Goal: Use online tool/utility

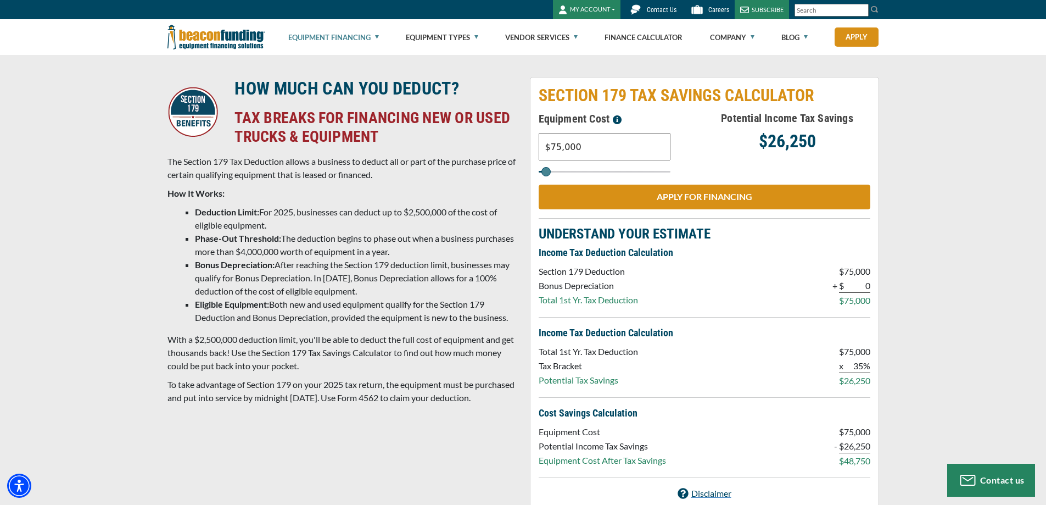
drag, startPoint x: 572, startPoint y: 148, endPoint x: 529, endPoint y: 148, distance: 42.3
click at [529, 148] on div "SECTION 179 TAX SAVINGS CALCULATOR Equipment Cost $75,000 Potential Income Tax …" at bounding box center [704, 293] width 362 height 432
type input "$16,707"
type input "17000"
type input "$167,070"
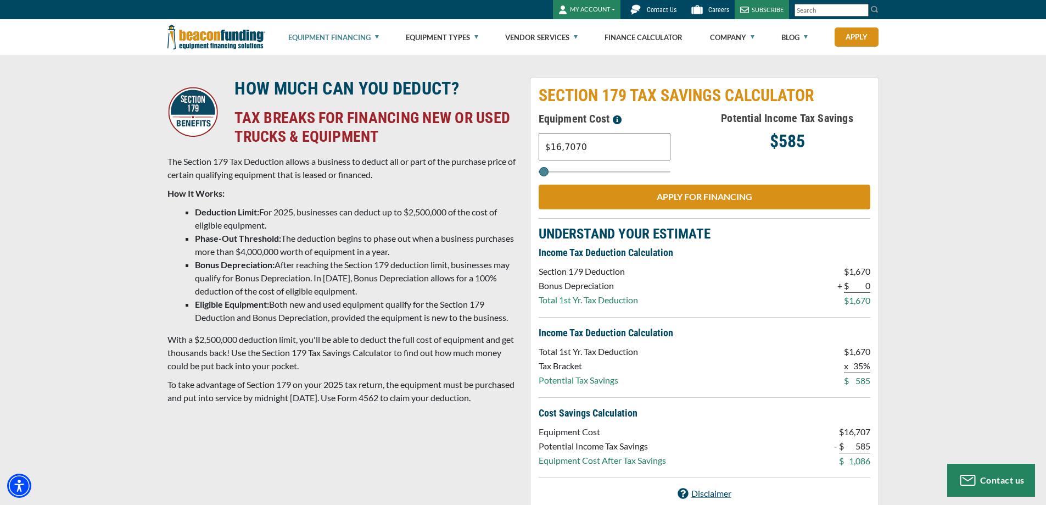
type input "167000"
type input "$167,070"
click at [929, 154] on div "HOW MUCH CAN YOU DEDUCT? TAX BREAKS FOR FINANCING NEW OR USED TRUCKS & EQUIPMEN…" at bounding box center [523, 293] width 1046 height 476
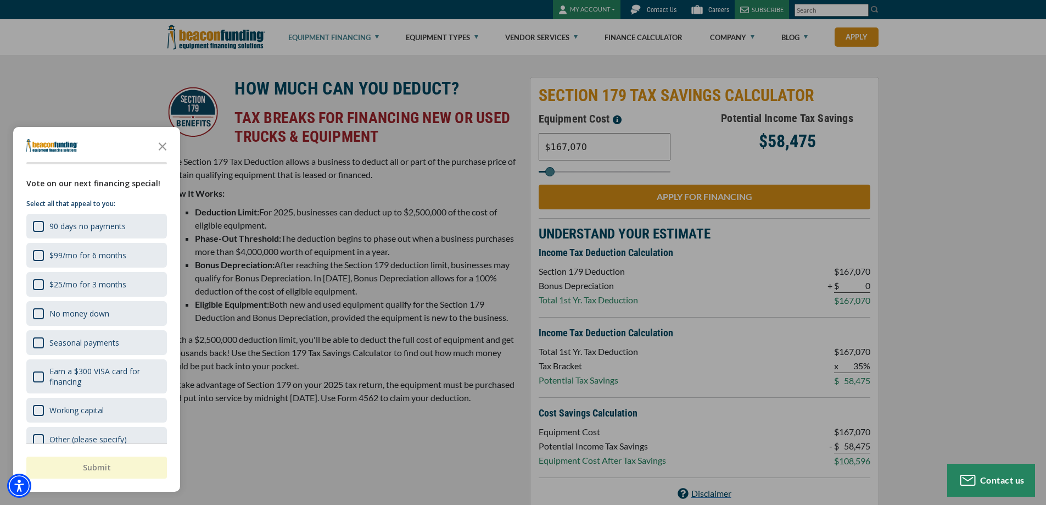
click at [924, 234] on div at bounding box center [523, 252] width 1046 height 505
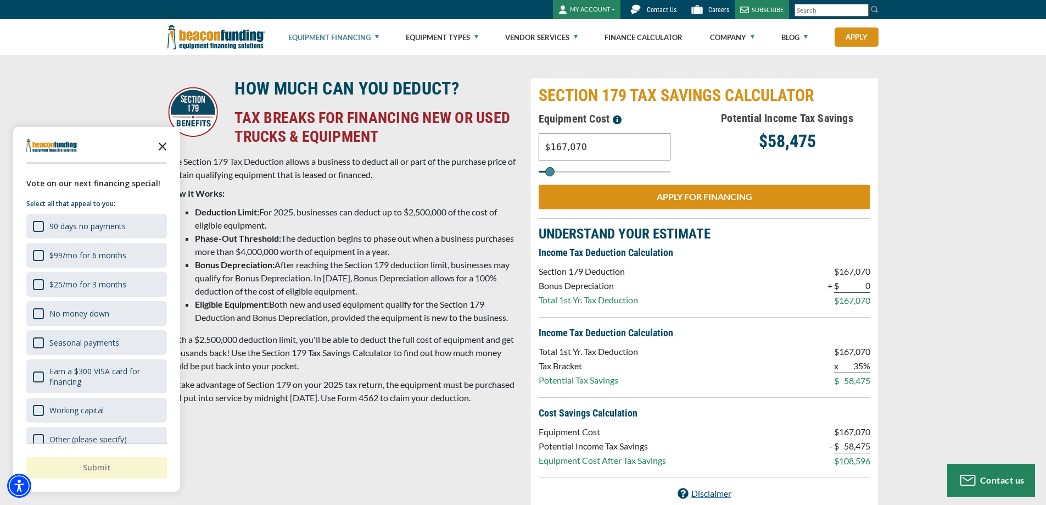
click at [161, 147] on icon "Close the survey" at bounding box center [163, 146] width 22 height 22
